Goal: Transaction & Acquisition: Purchase product/service

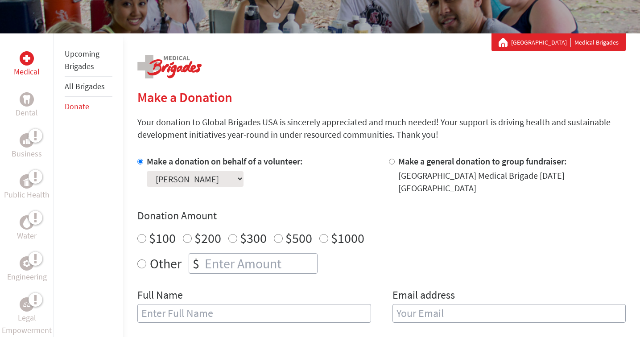
scroll to position [134, 0]
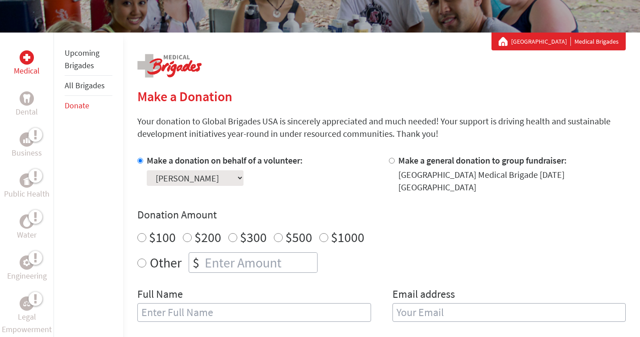
radio input "true"
click at [260, 258] on input "number" at bounding box center [260, 263] width 114 height 20
type input "440"
click at [388, 266] on div "Make a donation on behalf of a volunteer: Select a volunteer... [PERSON_NAME] […" at bounding box center [381, 243] width 489 height 179
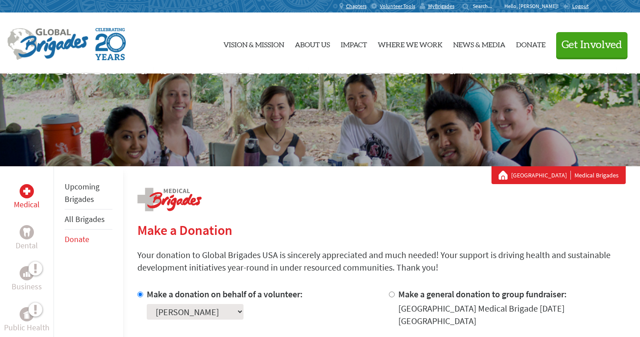
scroll to position [0, 0]
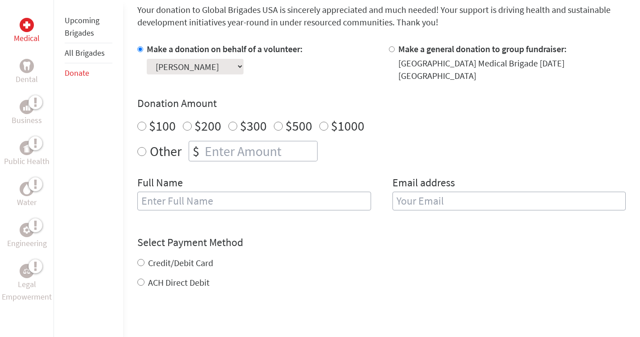
scroll to position [248, 0]
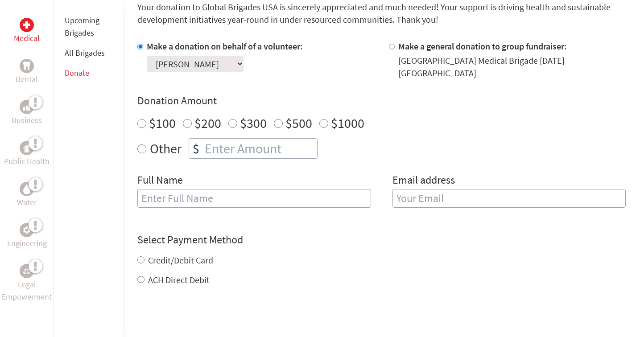
radio input "true"
click at [224, 139] on input "number" at bounding box center [260, 149] width 114 height 20
type input "440"
click at [192, 199] on div "Full Name" at bounding box center [253, 196] width 233 height 46
type input "Mary Harbert-Bell"
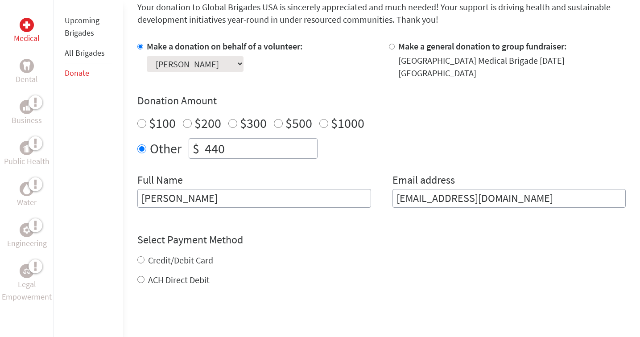
type input "mlharbertbell@gmail.com"
click at [195, 254] on div "Credit/Debit Card ACH Direct Debit" at bounding box center [381, 270] width 489 height 32
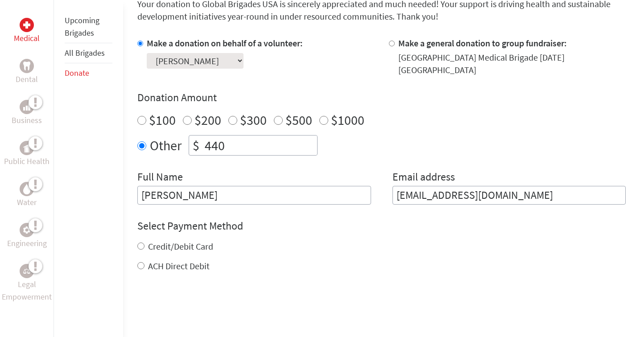
scroll to position [252, 0]
click at [187, 240] on label "Credit/Debit Card" at bounding box center [180, 245] width 65 height 11
click at [145, 242] on input "Credit/Debit Card" at bounding box center [140, 245] width 7 height 7
radio input "true"
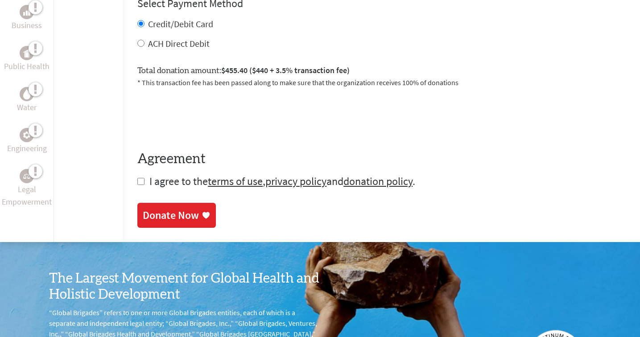
scroll to position [501, 0]
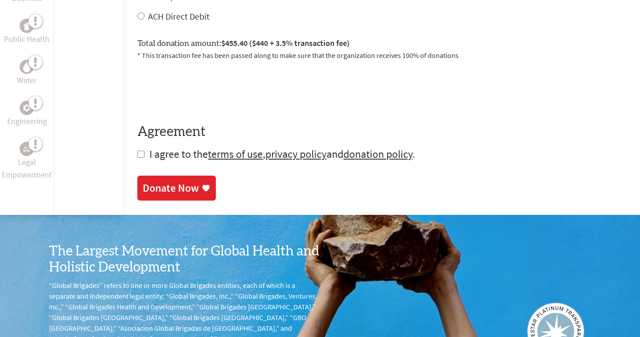
click at [139, 151] on input "checkbox" at bounding box center [140, 154] width 7 height 7
checkbox input "true"
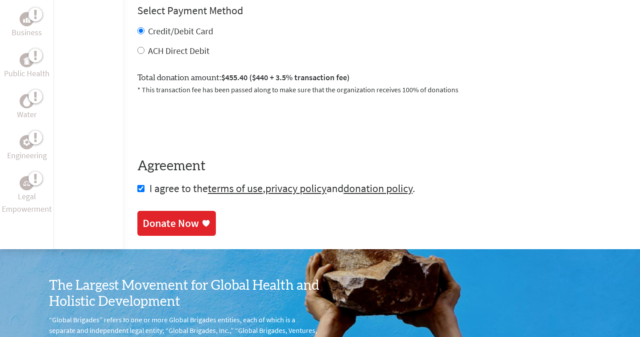
scroll to position [518, 0]
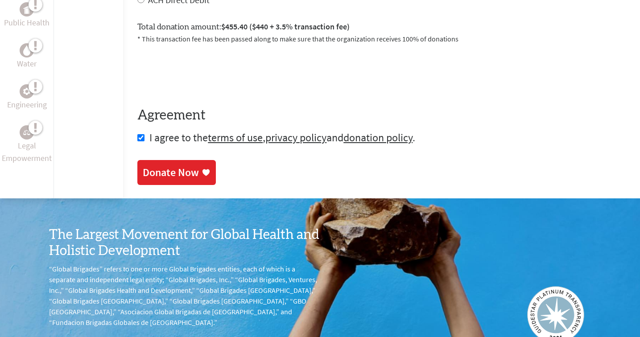
click at [175, 166] on div "Donate Now" at bounding box center [171, 173] width 56 height 14
